Goal: Task Accomplishment & Management: Manage account settings

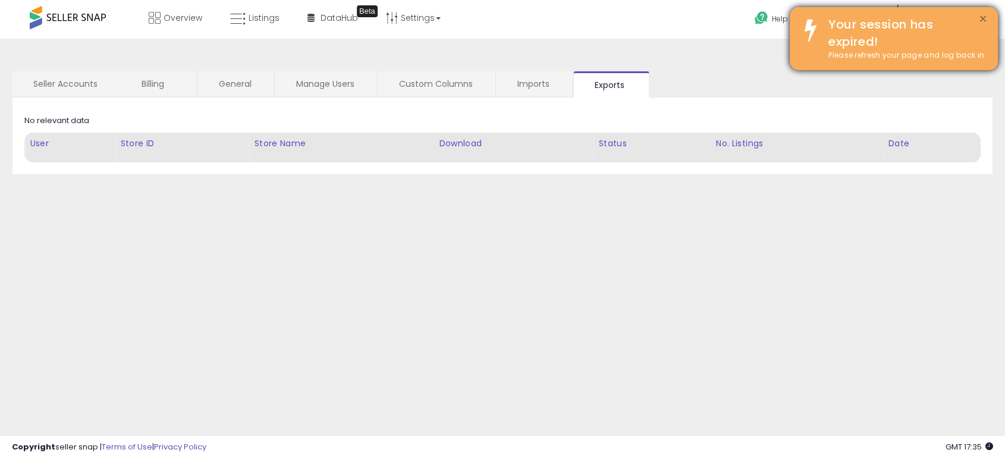
click at [983, 17] on button "×" at bounding box center [983, 19] width 10 height 15
